Goal: Communication & Community: Participate in discussion

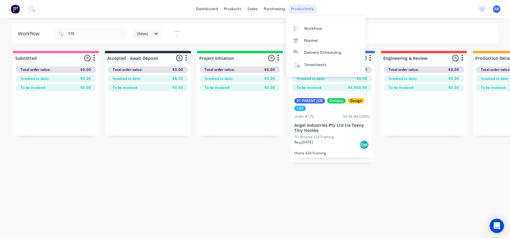
click at [297, 7] on div "productivity" at bounding box center [302, 8] width 29 height 9
click at [313, 32] on link "Workflow" at bounding box center [325, 28] width 79 height 12
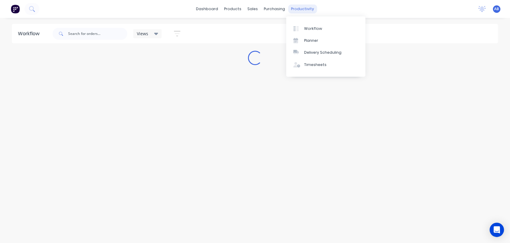
click at [299, 9] on div "productivity" at bounding box center [302, 8] width 29 height 9
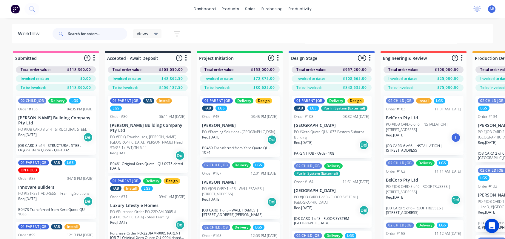
click at [102, 36] on input "text" at bounding box center [97, 34] width 59 height 12
type input "457"
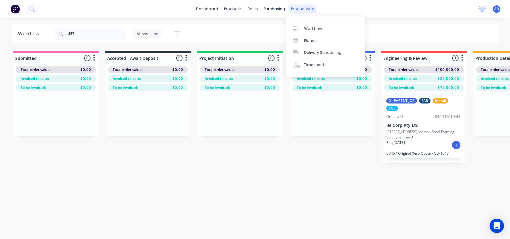
click at [301, 12] on div "productivity" at bounding box center [302, 8] width 29 height 9
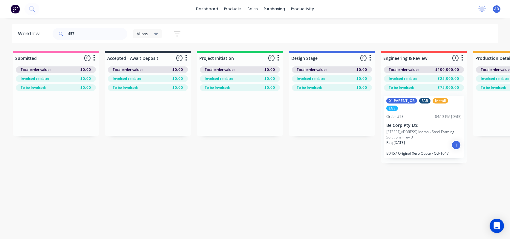
click at [396, 129] on p "[STREET_ADDRESS] Merah - Steel Framing Solutions - rev 3" at bounding box center [423, 134] width 75 height 11
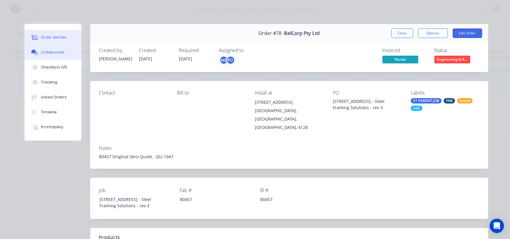
click at [46, 53] on div "Collaborate" at bounding box center [53, 52] width 24 height 5
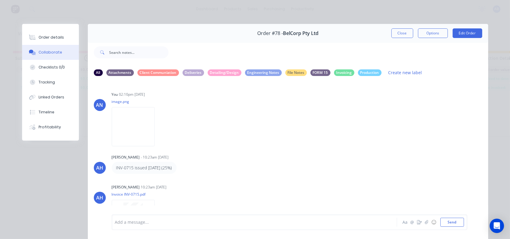
click at [131, 222] on div at bounding box center [245, 222] width 261 height 6
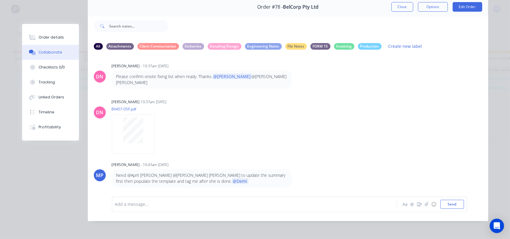
scroll to position [31, 0]
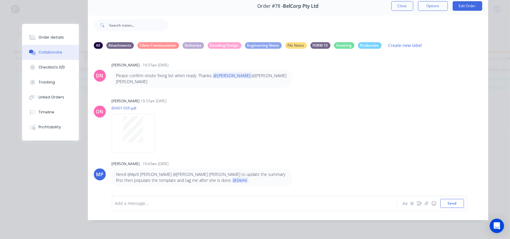
click at [153, 202] on div at bounding box center [245, 203] width 261 height 6
drag, startPoint x: 306, startPoint y: 203, endPoint x: 317, endPoint y: 205, distance: 11.3
click at [317, 205] on div "Have done revision checklist to continue fixing the parapet heights [DATE]. reg…" at bounding box center [245, 203] width 261 height 6
click at [449, 203] on button "Send" at bounding box center [452, 203] width 24 height 9
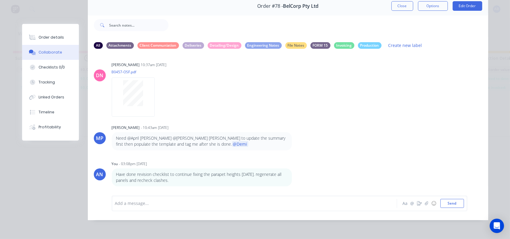
scroll to position [542, 0]
drag, startPoint x: 229, startPoint y: 189, endPoint x: 184, endPoint y: 187, distance: 45.7
click at [229, 189] on div "Add a message... Aa @ ☺ Send" at bounding box center [288, 202] width 400 height 33
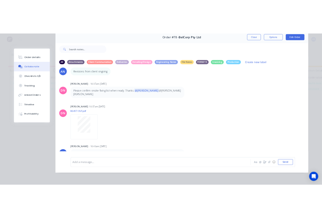
scroll to position [482, 0]
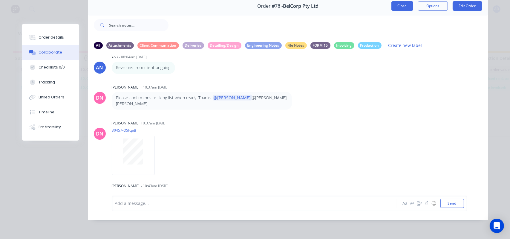
click at [400, 4] on button "Close" at bounding box center [402, 6] width 22 height 10
